Goal: Information Seeking & Learning: Learn about a topic

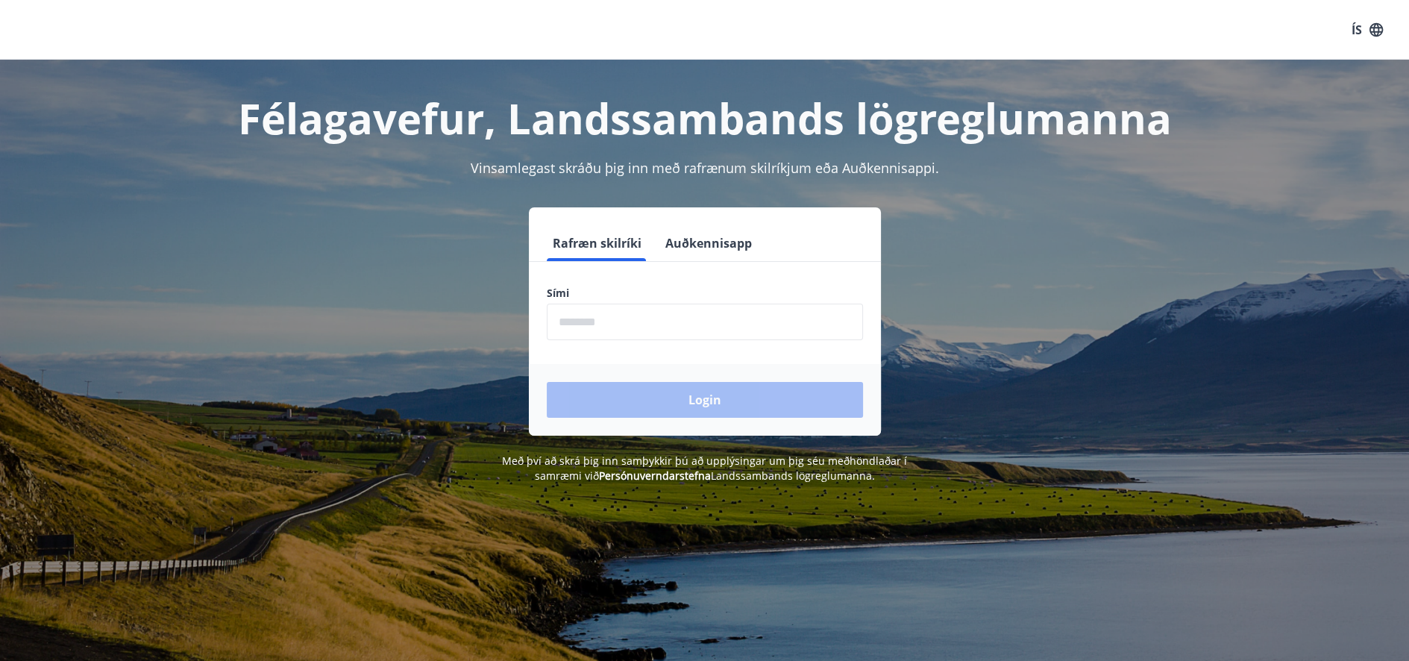
click at [603, 323] on input "phone" at bounding box center [705, 322] width 316 height 37
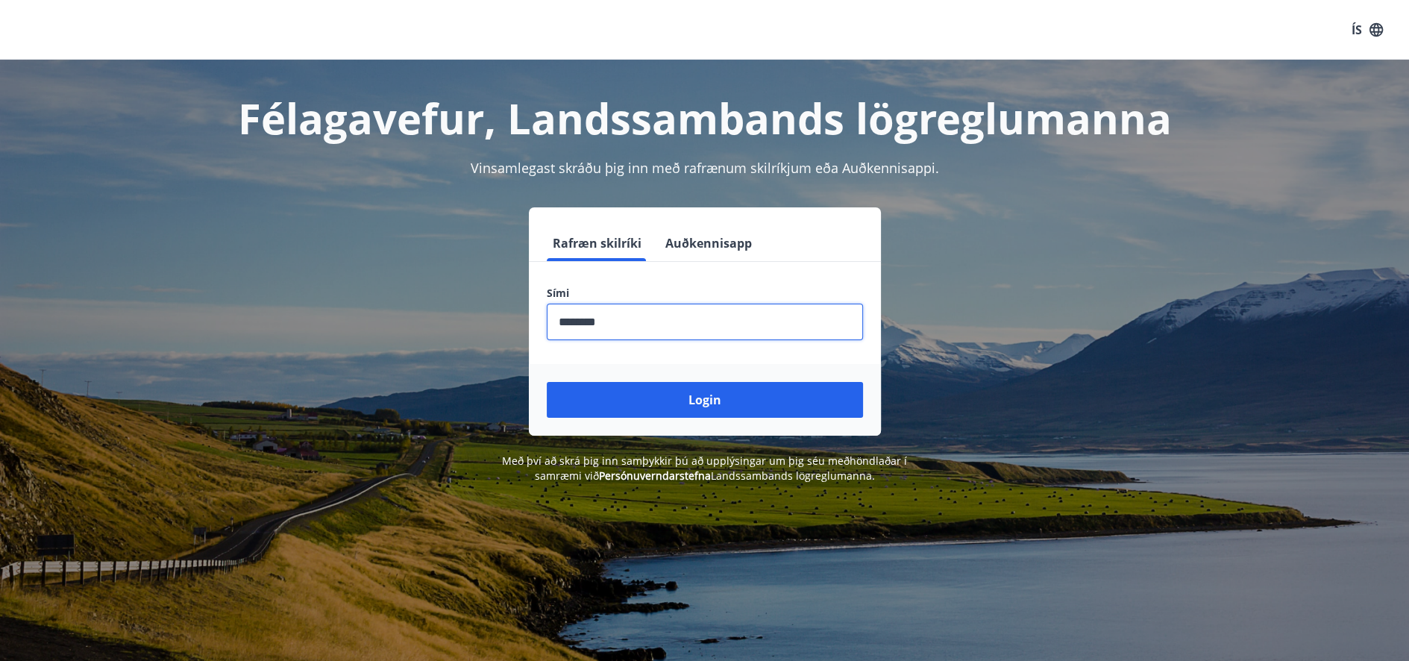
type input "********"
click at [547, 382] on button "Login" at bounding box center [705, 400] width 316 height 36
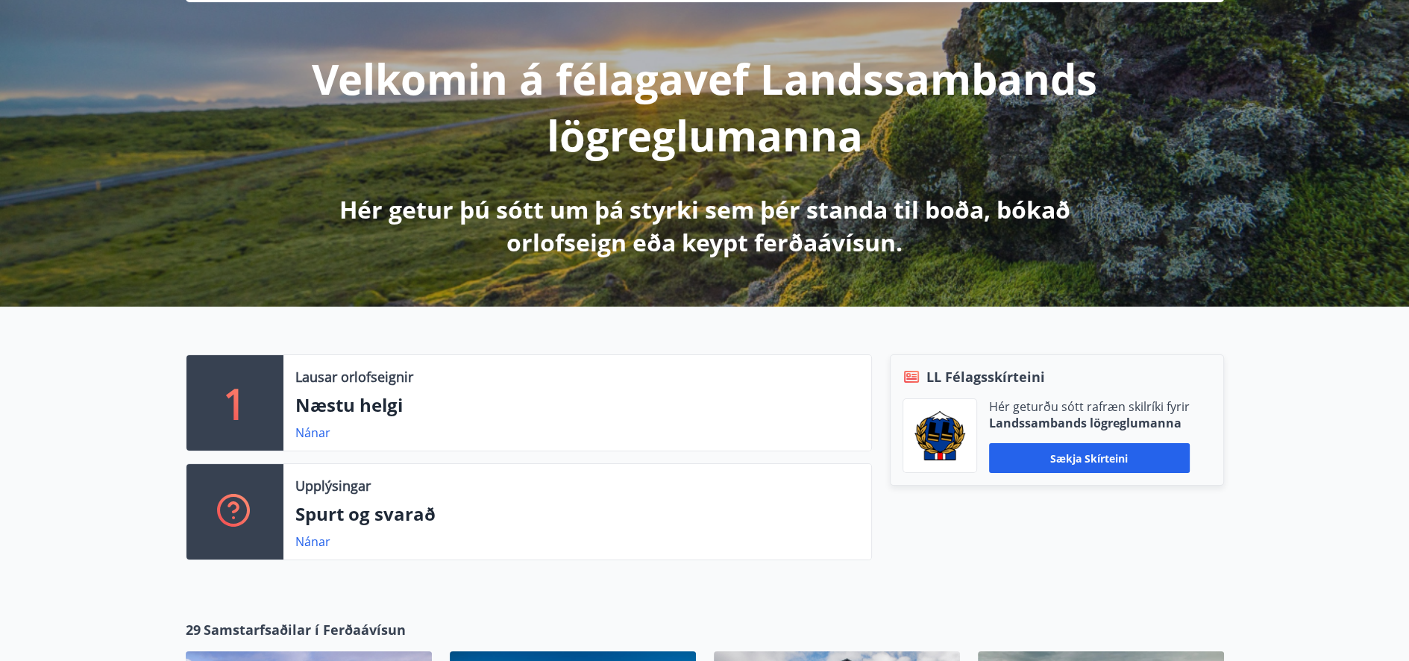
scroll to position [224, 0]
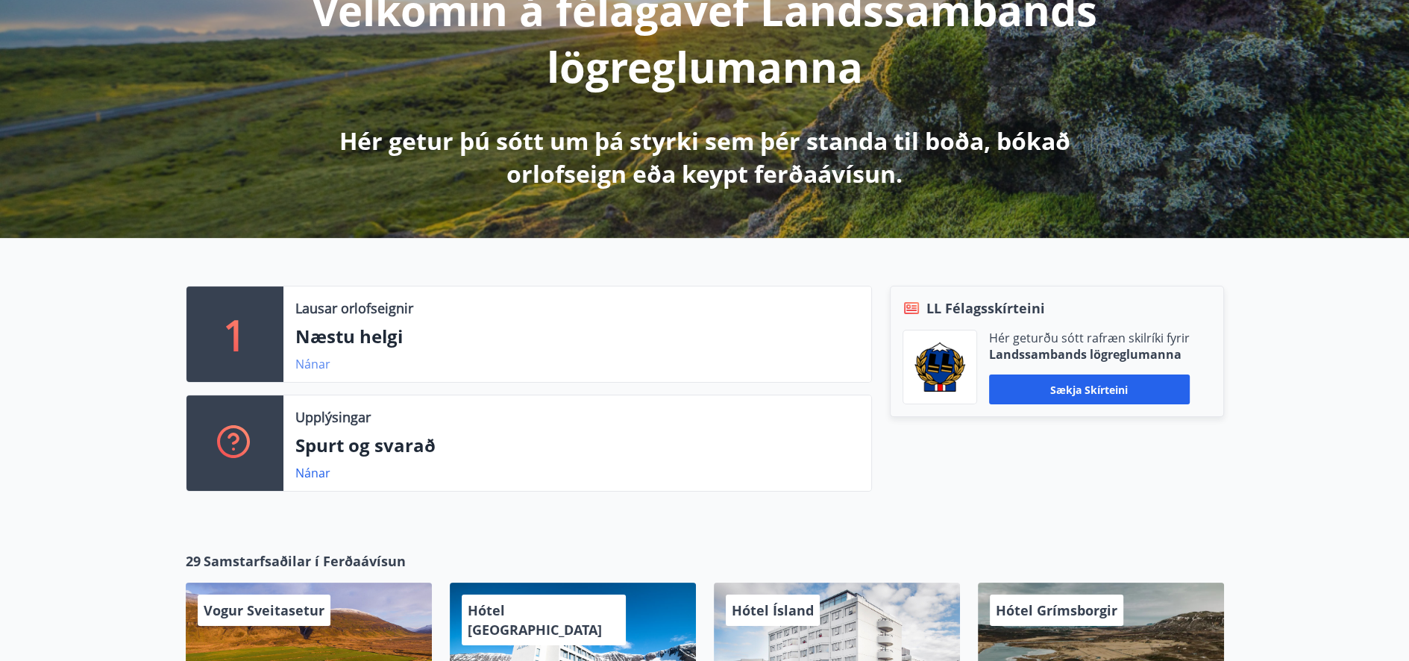
click at [321, 363] on link "Nánar" at bounding box center [312, 364] width 35 height 16
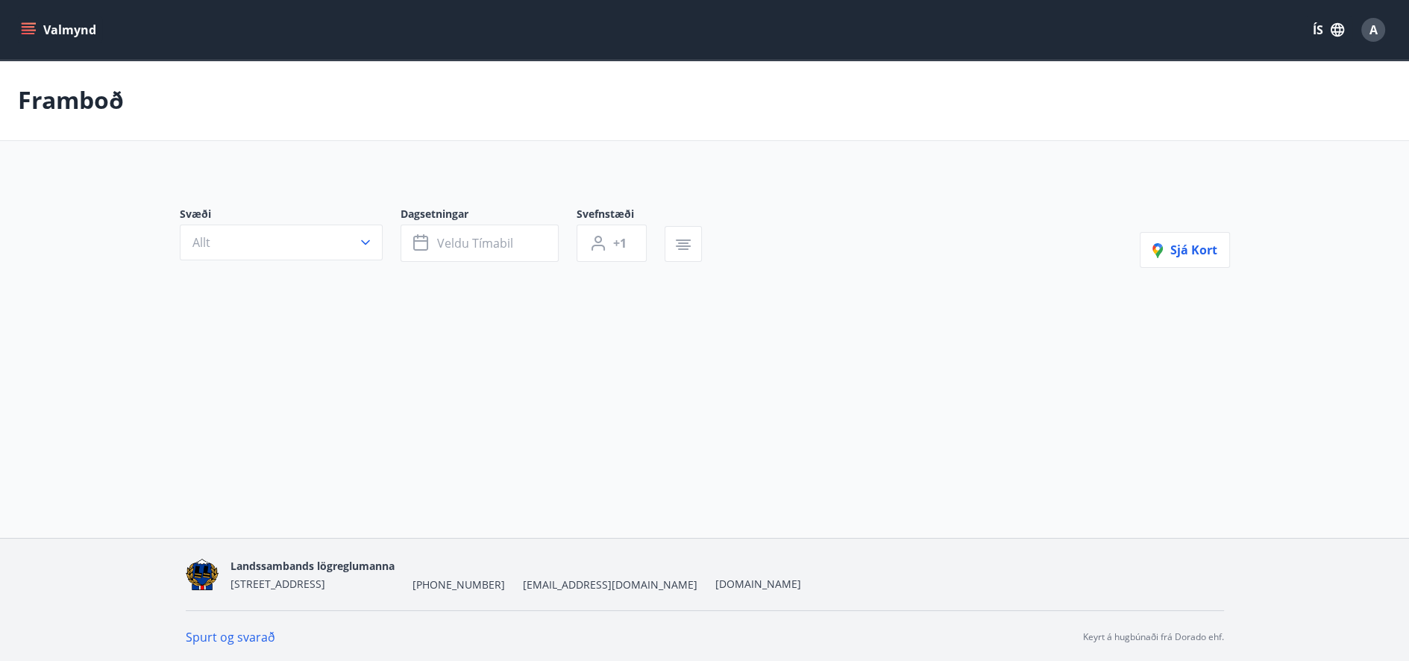
type input "*"
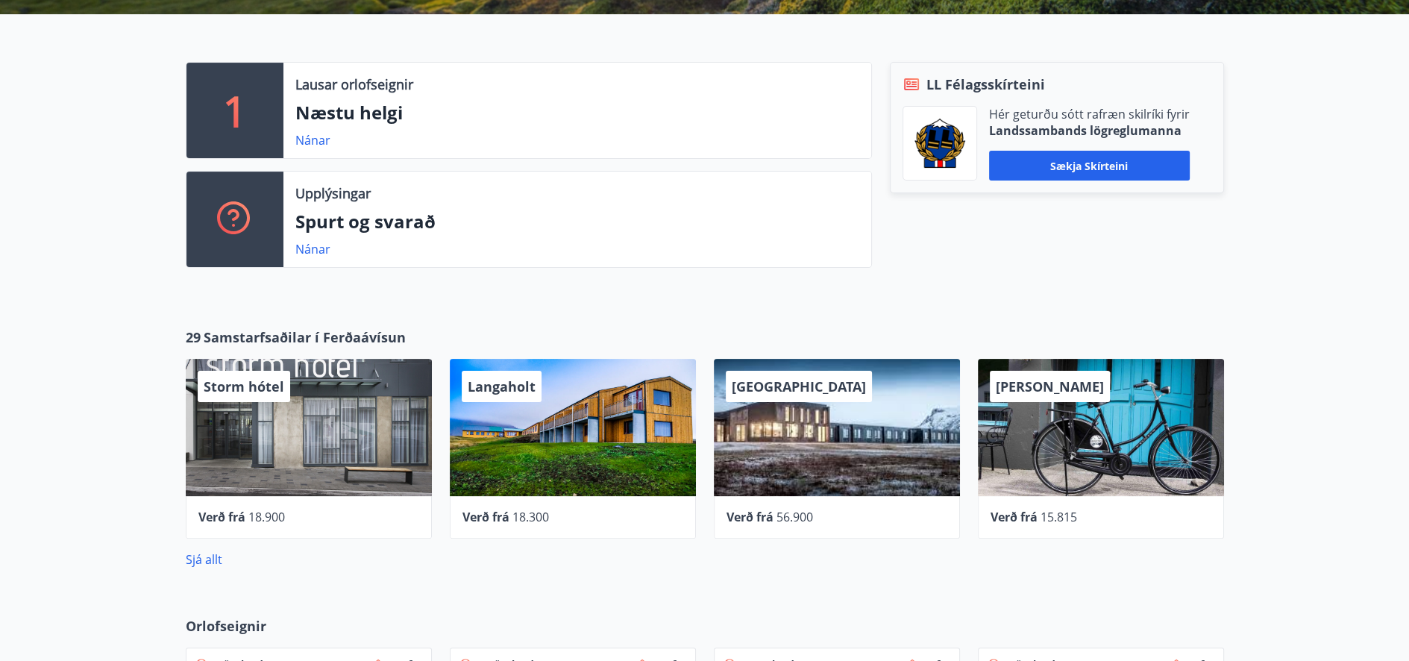
scroll to position [522, 0]
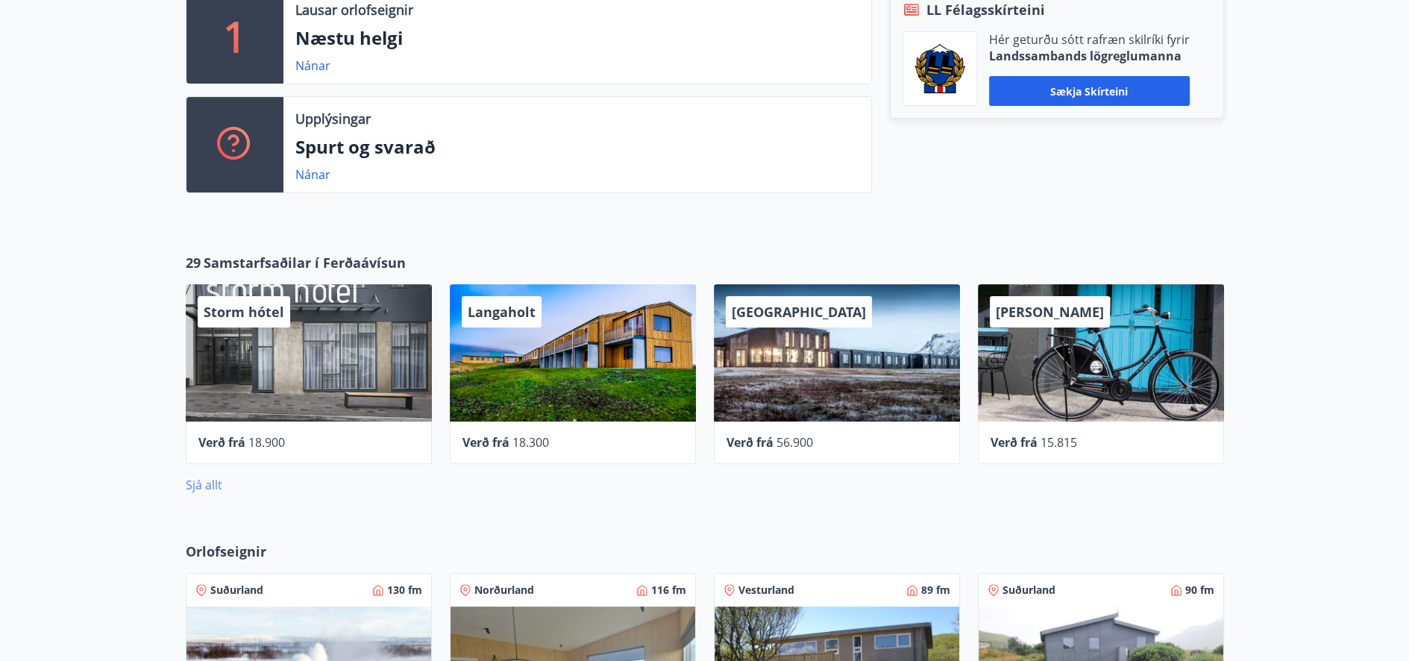
click at [206, 483] on link "Sjá allt" at bounding box center [204, 485] width 37 height 16
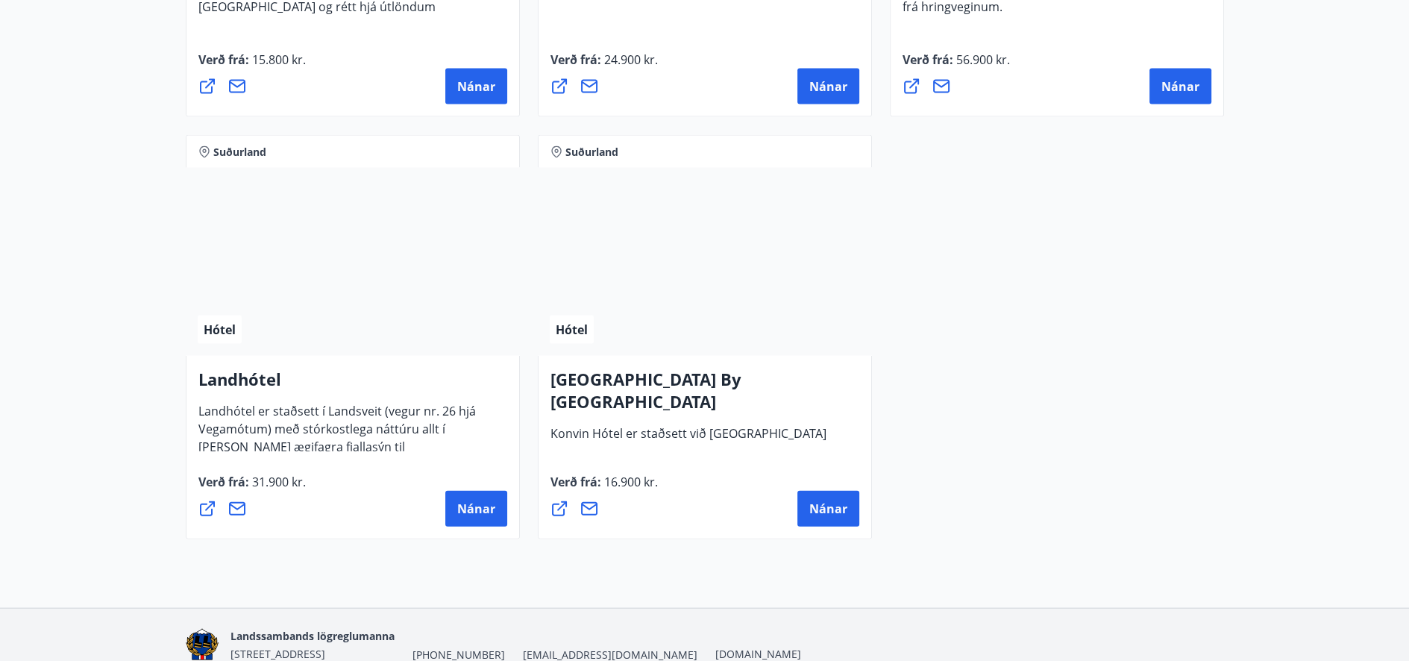
scroll to position [3954, 0]
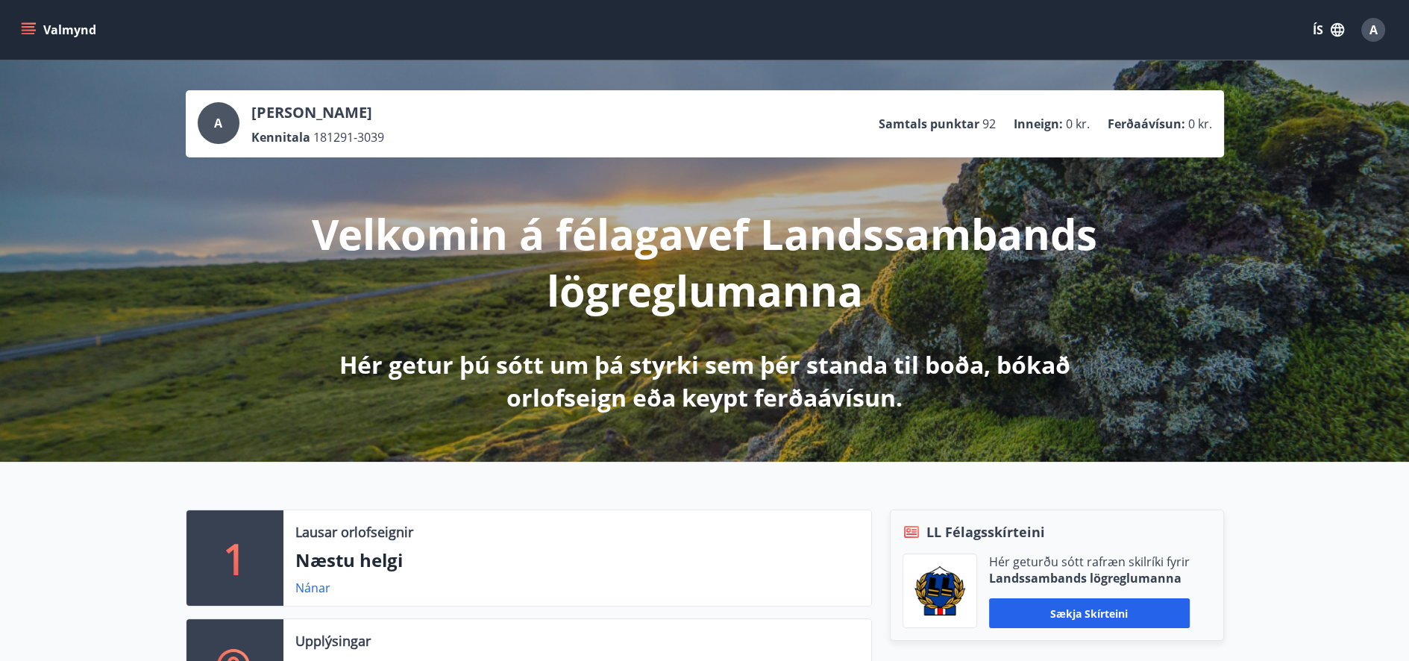
click at [24, 25] on icon "menu" at bounding box center [28, 29] width 15 height 15
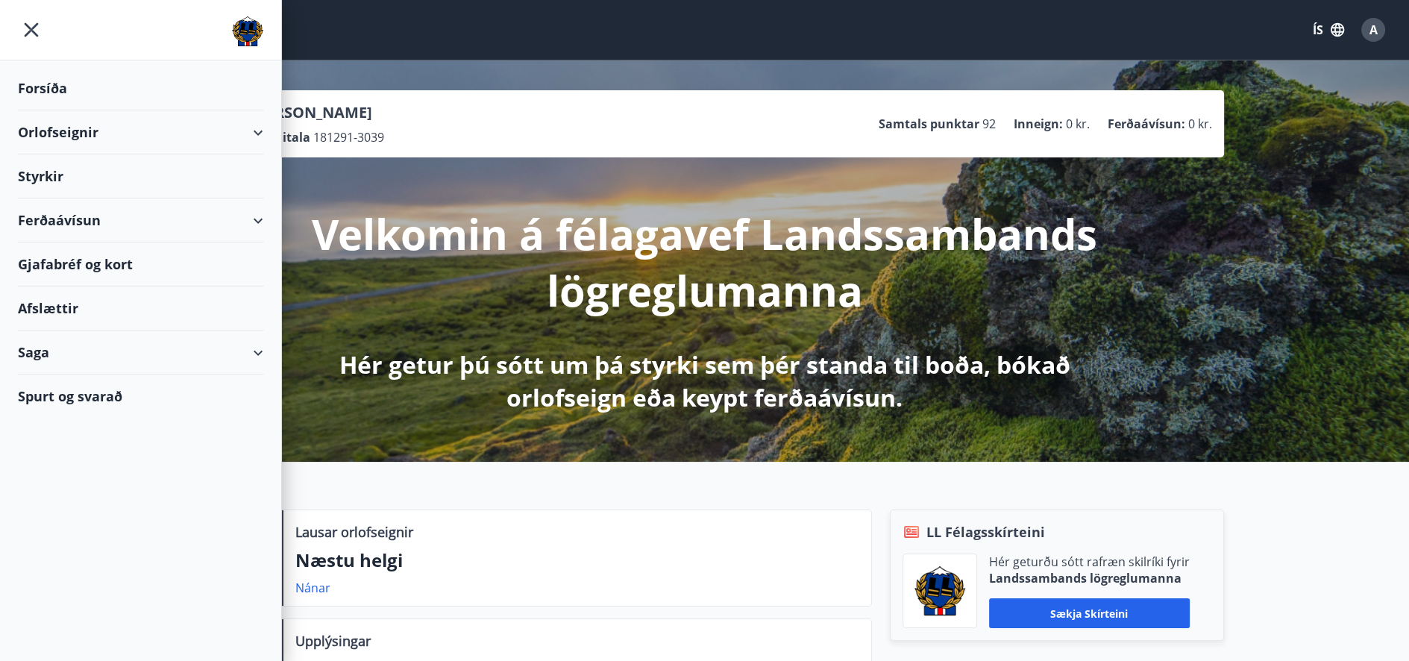
click at [62, 177] on div "Styrkir" at bounding box center [140, 176] width 245 height 44
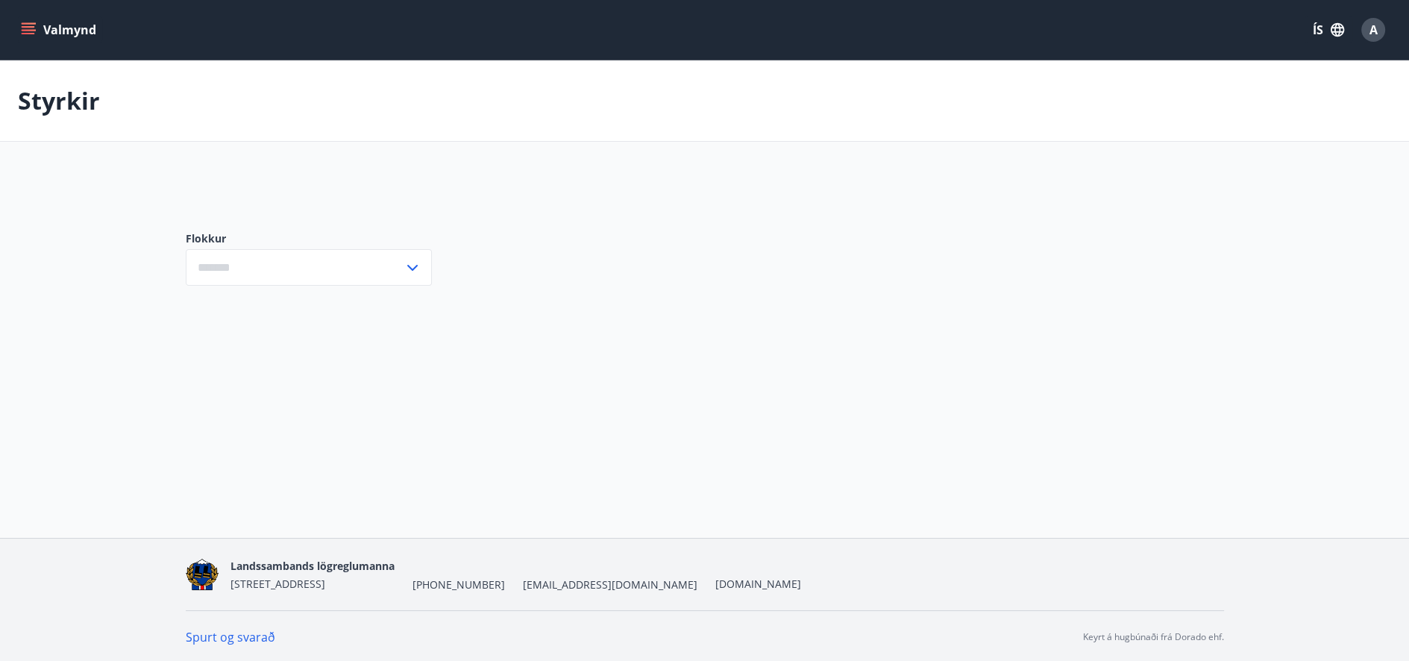
type input "***"
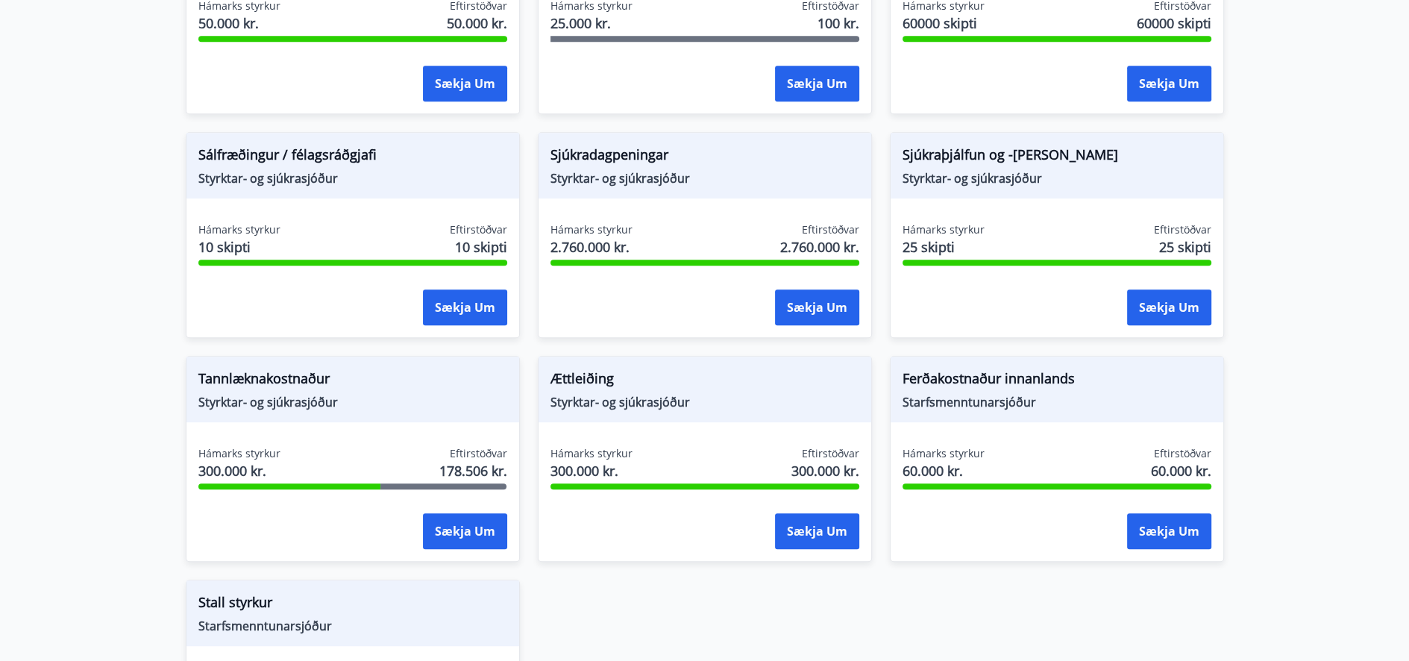
scroll to position [1044, 0]
